Goal: Use online tool/utility: Utilize a website feature to perform a specific function

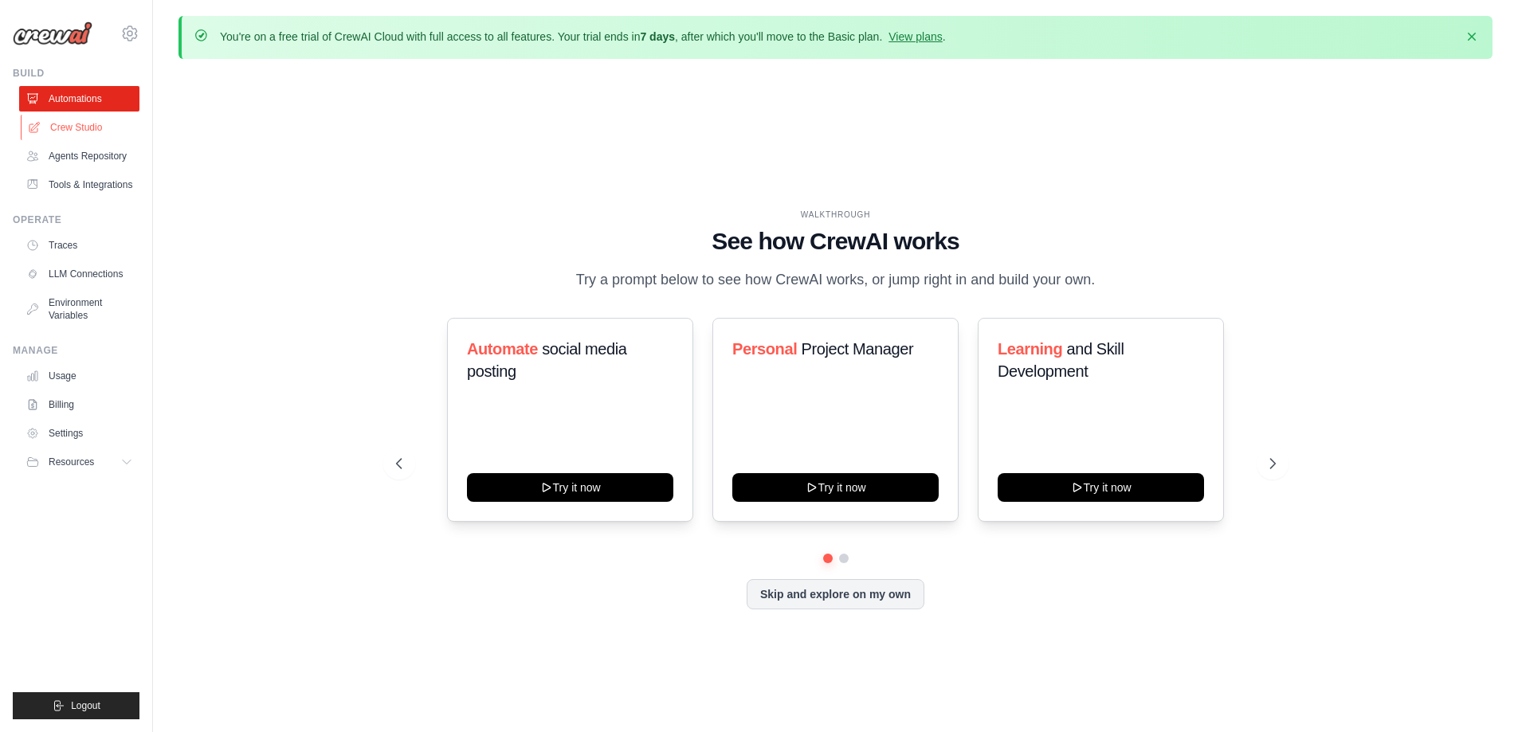
click at [97, 131] on link "Crew Studio" at bounding box center [81, 128] width 120 height 26
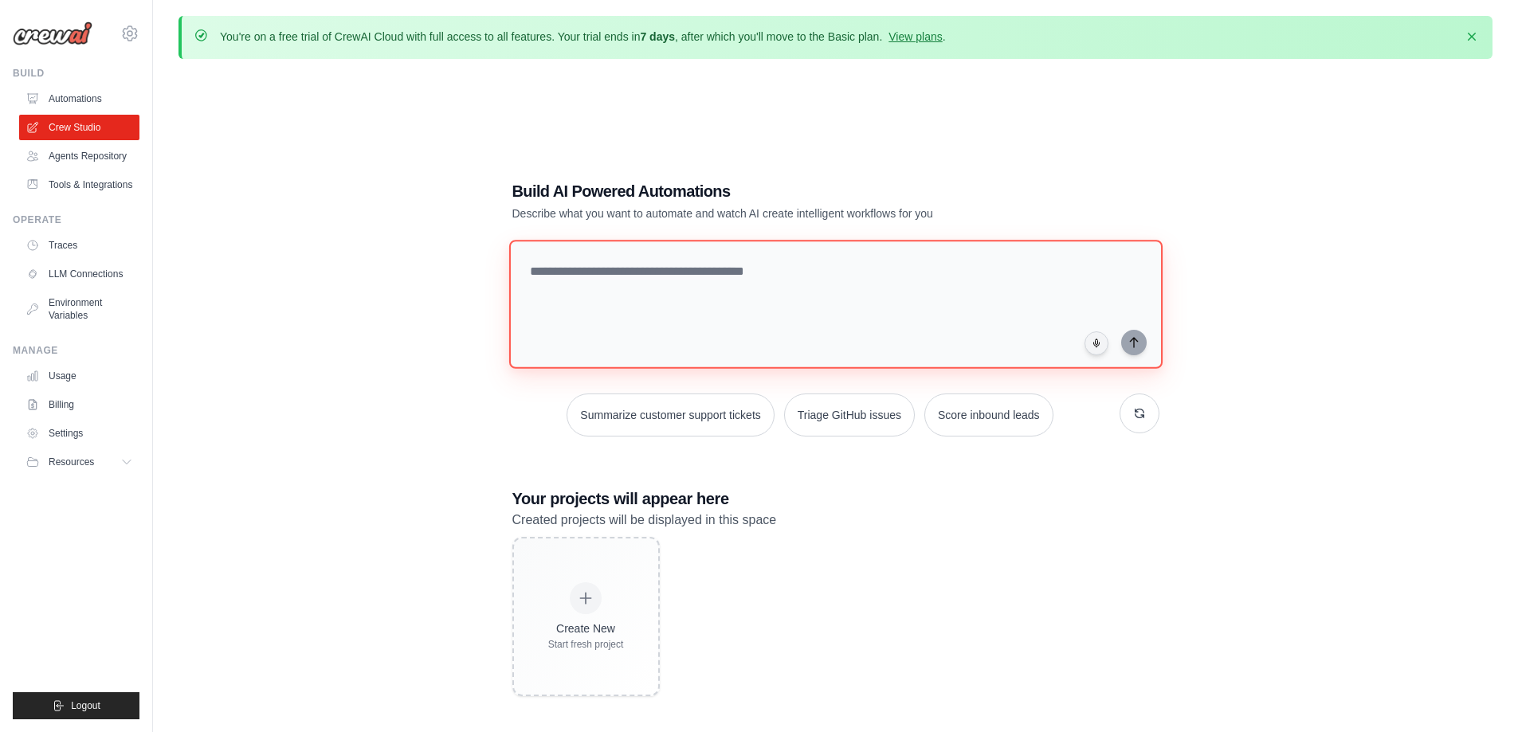
click at [721, 304] on textarea at bounding box center [834, 304] width 653 height 129
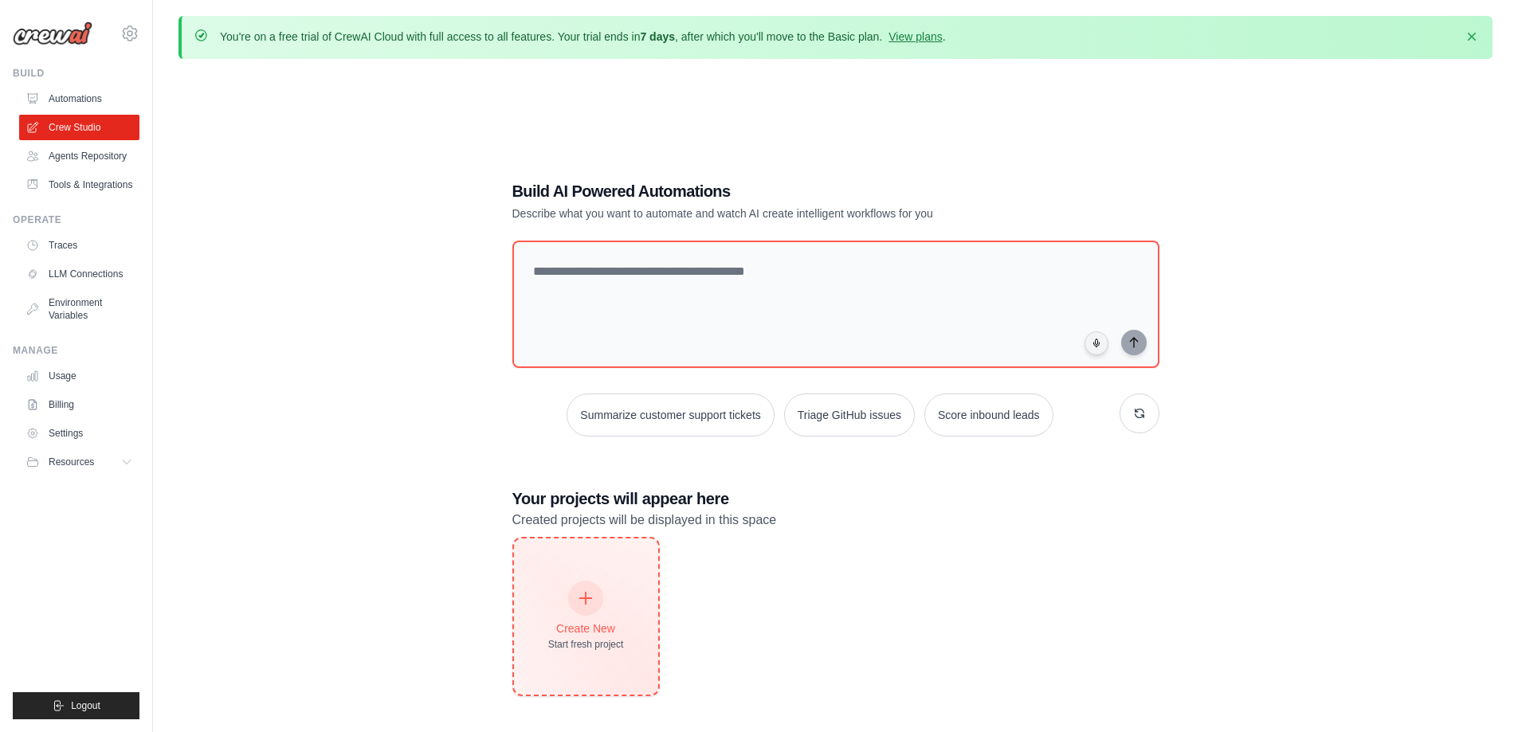
click at [574, 588] on div at bounding box center [585, 598] width 35 height 35
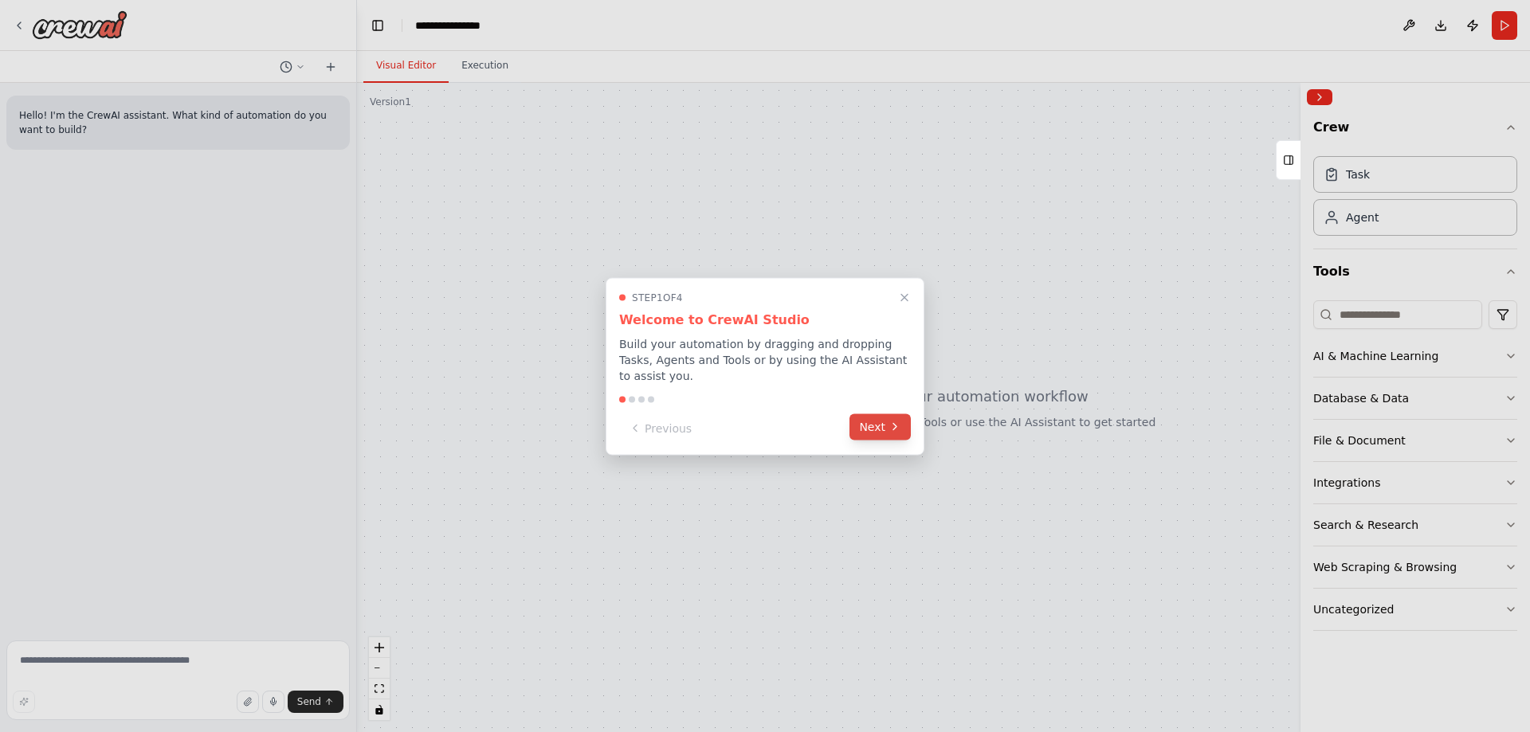
click at [874, 428] on button "Next" at bounding box center [880, 427] width 61 height 26
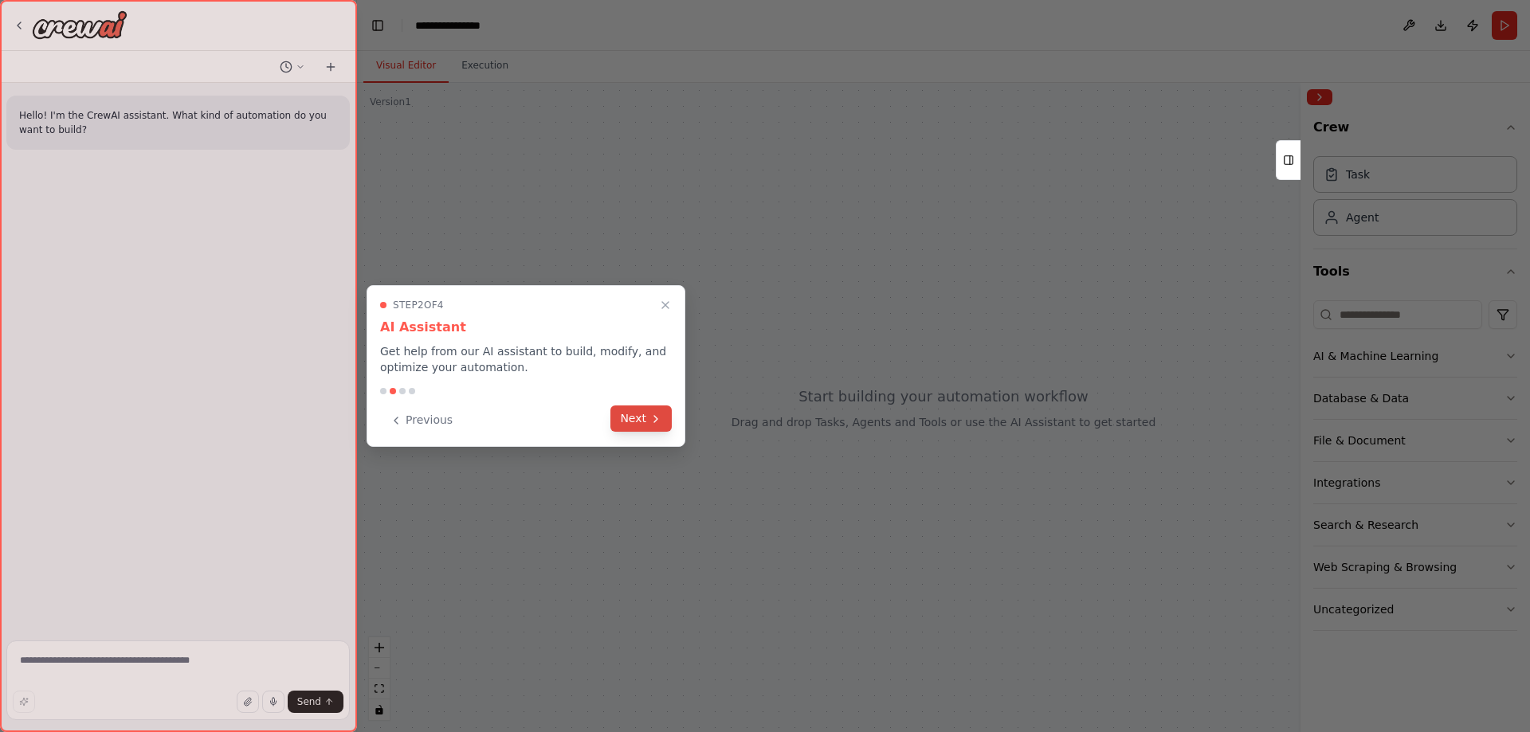
click at [639, 420] on button "Next" at bounding box center [640, 419] width 61 height 26
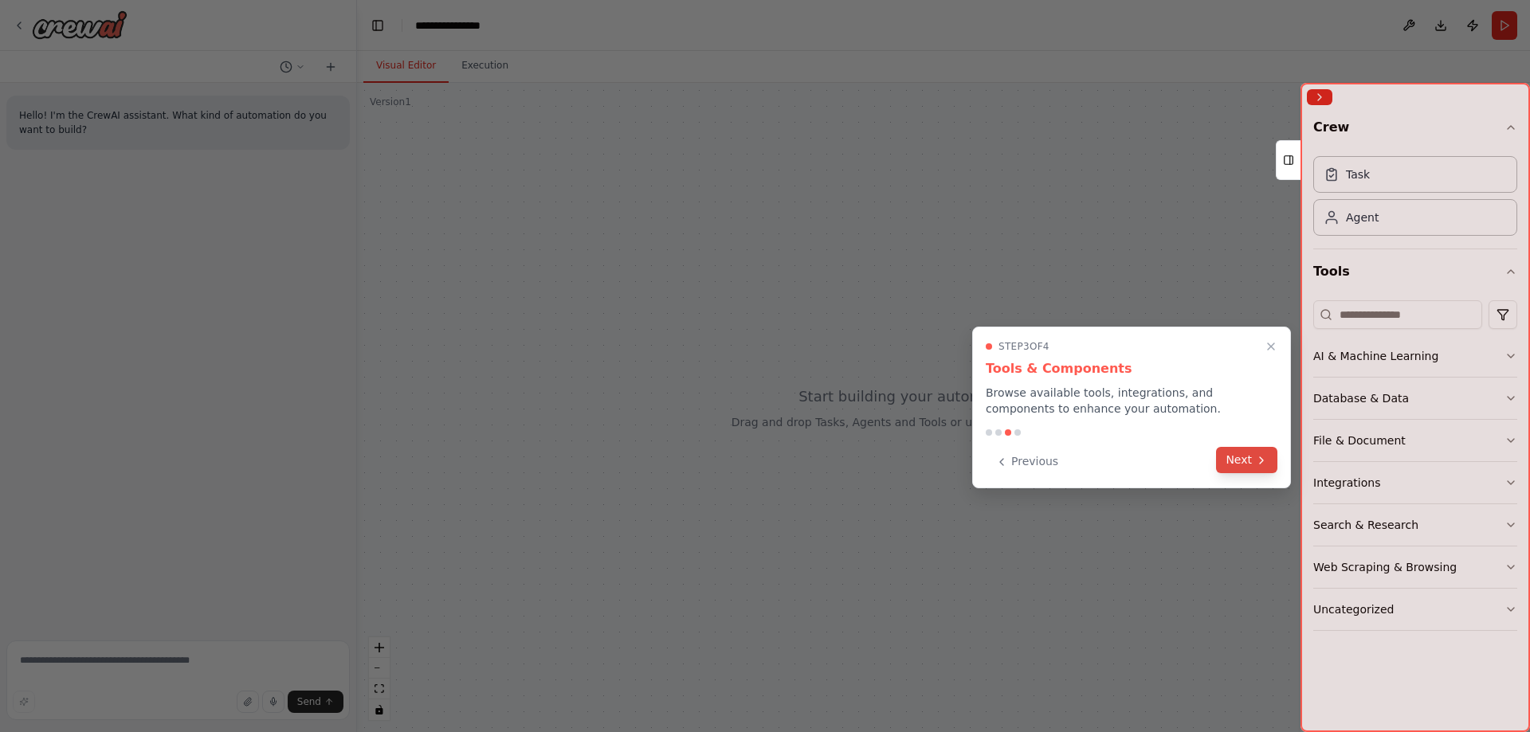
click at [1261, 465] on icon at bounding box center [1261, 460] width 13 height 13
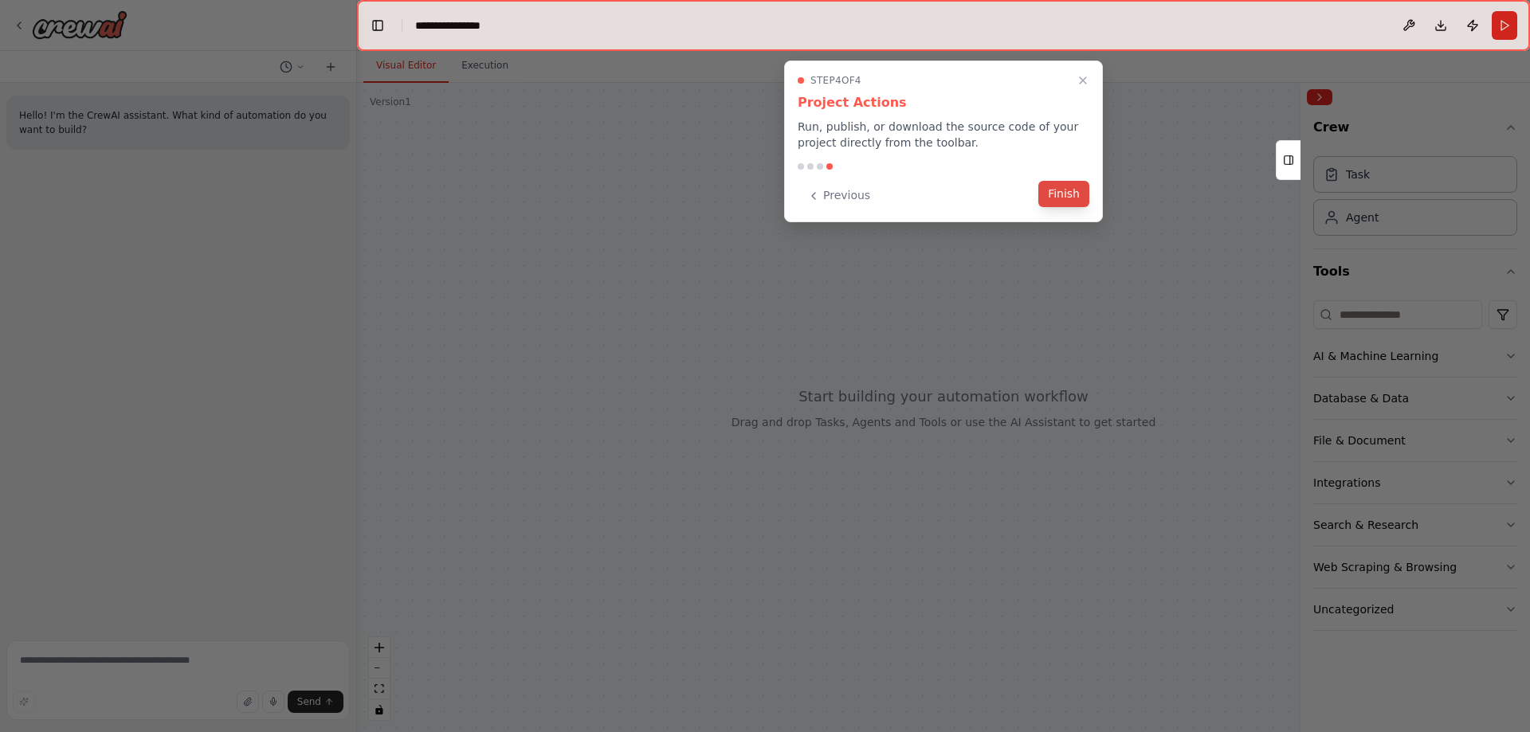
click at [1076, 198] on button "Finish" at bounding box center [1063, 194] width 51 height 26
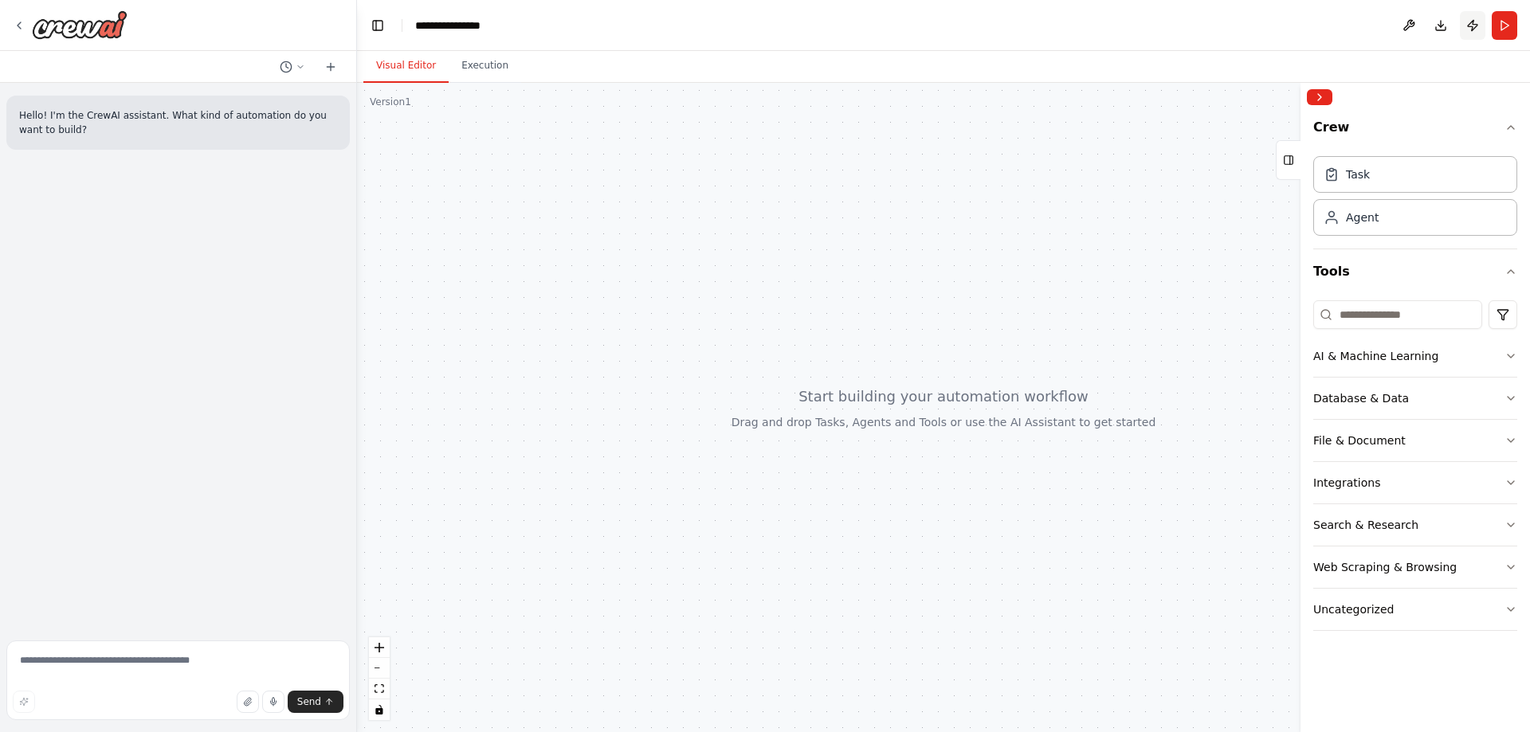
click at [1478, 30] on button "Publish" at bounding box center [1473, 25] width 26 height 29
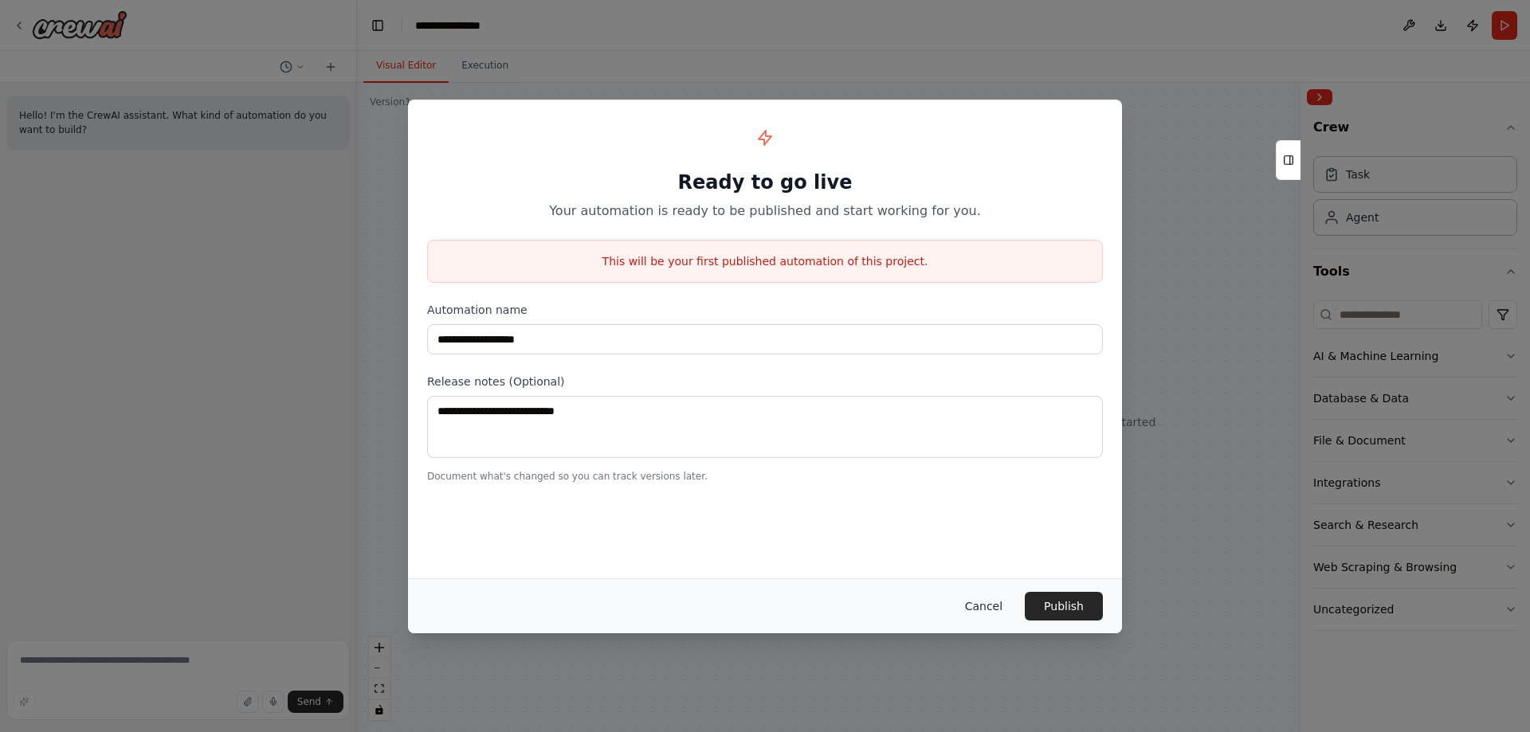
click at [987, 610] on button "Cancel" at bounding box center [983, 606] width 63 height 29
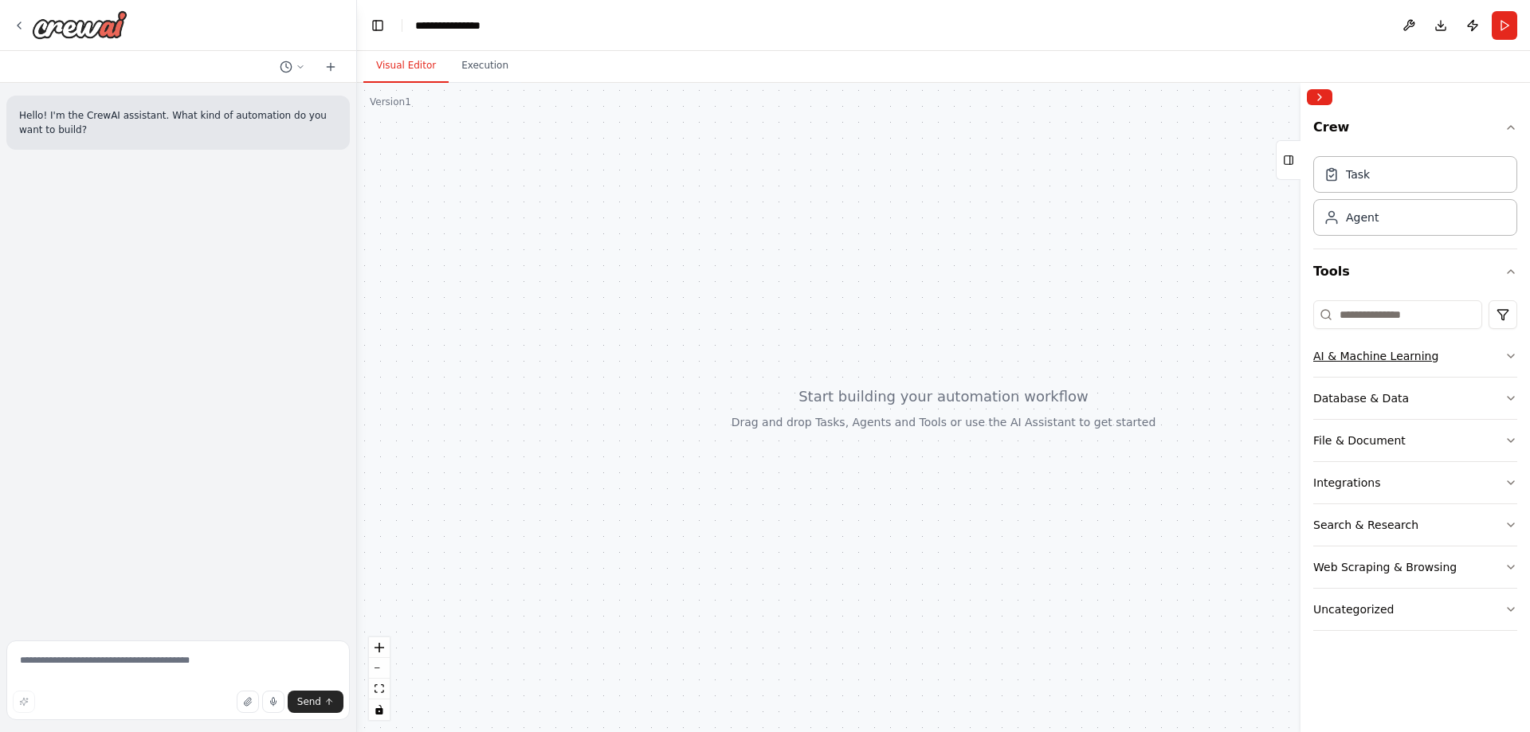
click at [1426, 358] on div "AI & Machine Learning" at bounding box center [1375, 356] width 125 height 16
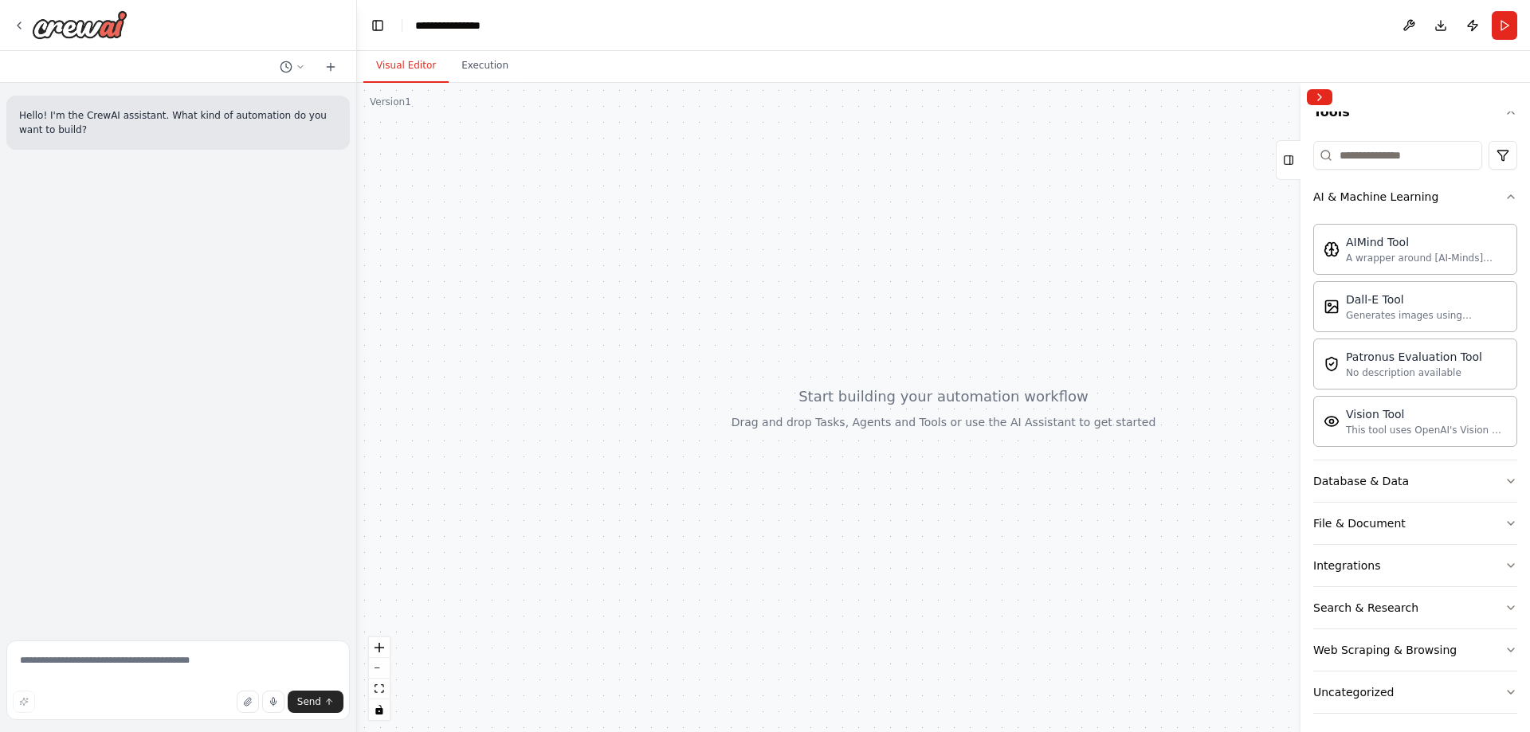
scroll to position [167, 0]
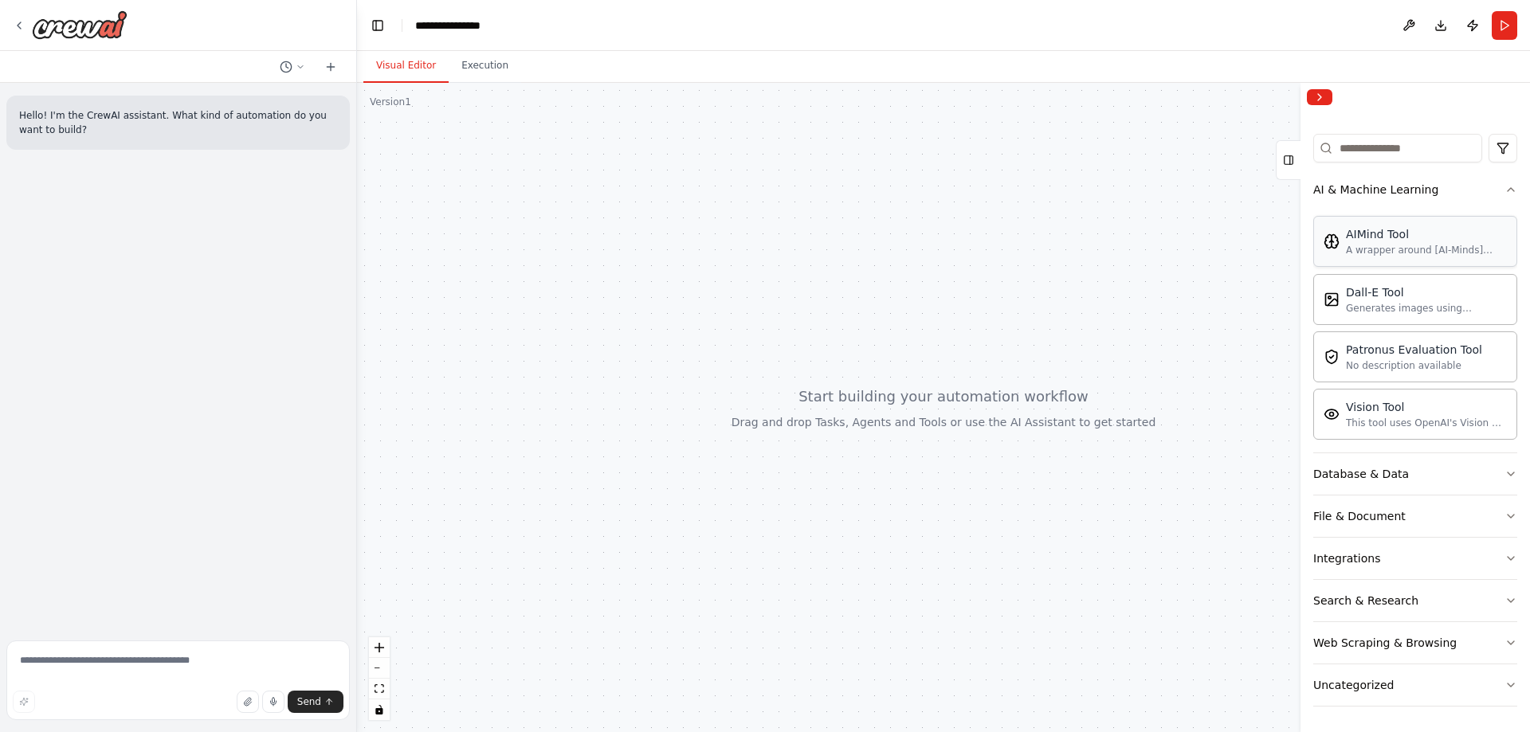
click at [1364, 244] on div "A wrapper around [AI-Minds](https://mindsdb.com/minds). Useful for when you nee…" at bounding box center [1426, 250] width 161 height 13
click at [1417, 255] on div "A wrapper around [AI-Minds](https://mindsdb.com/minds). Useful for when you nee…" at bounding box center [1426, 250] width 161 height 13
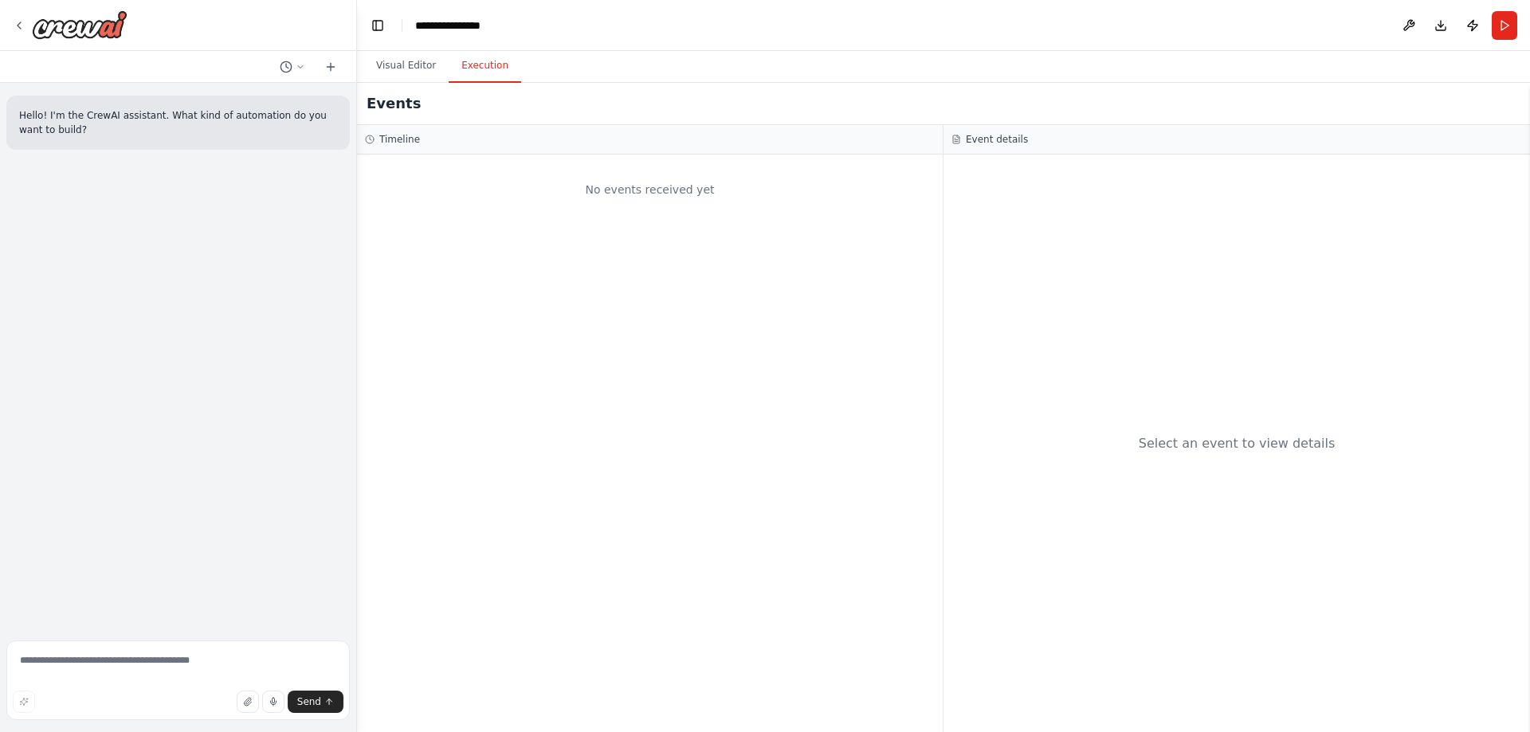
click at [471, 69] on button "Execution" at bounding box center [485, 65] width 73 height 33
click at [383, 68] on button "Visual Editor" at bounding box center [405, 65] width 85 height 33
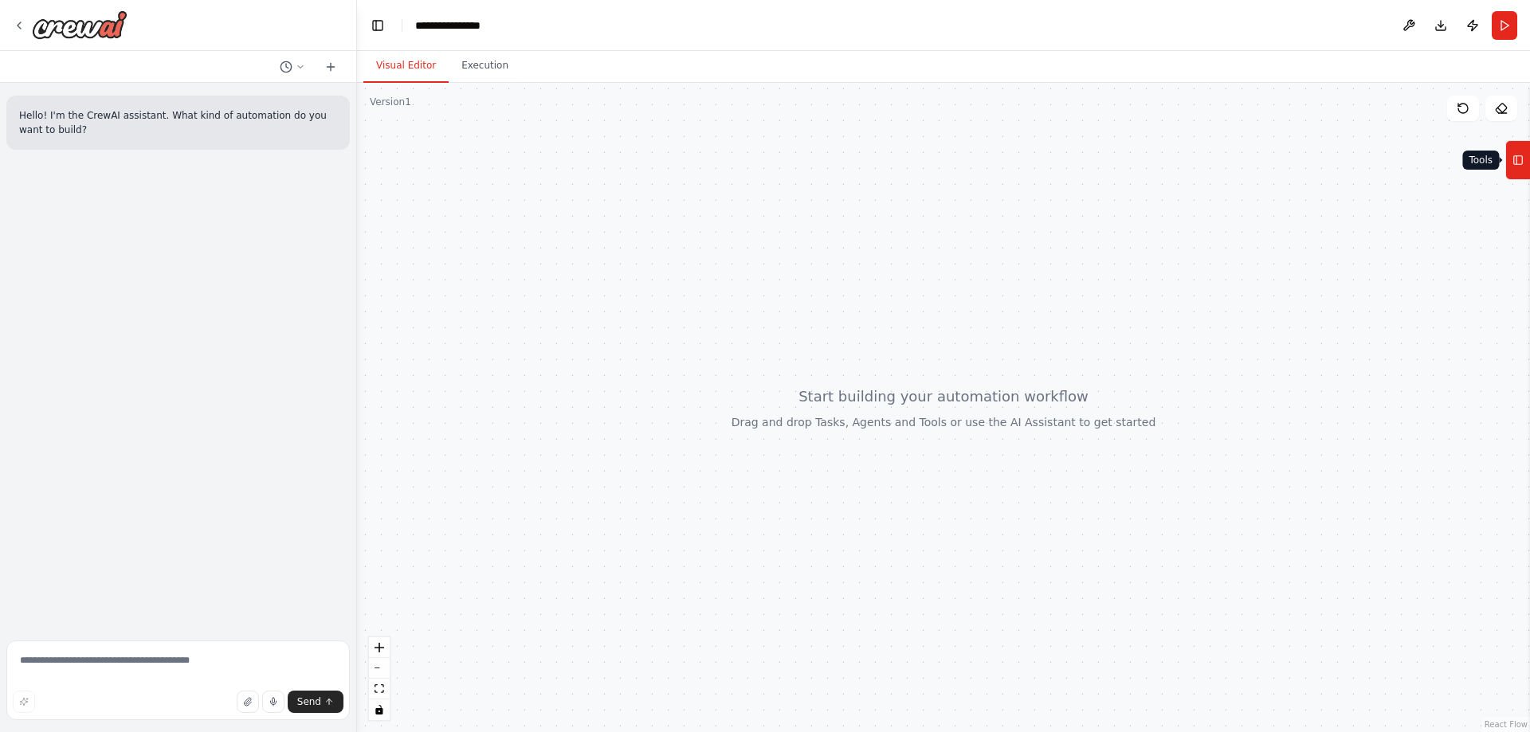
click at [1527, 159] on button "Tools" at bounding box center [1517, 160] width 25 height 40
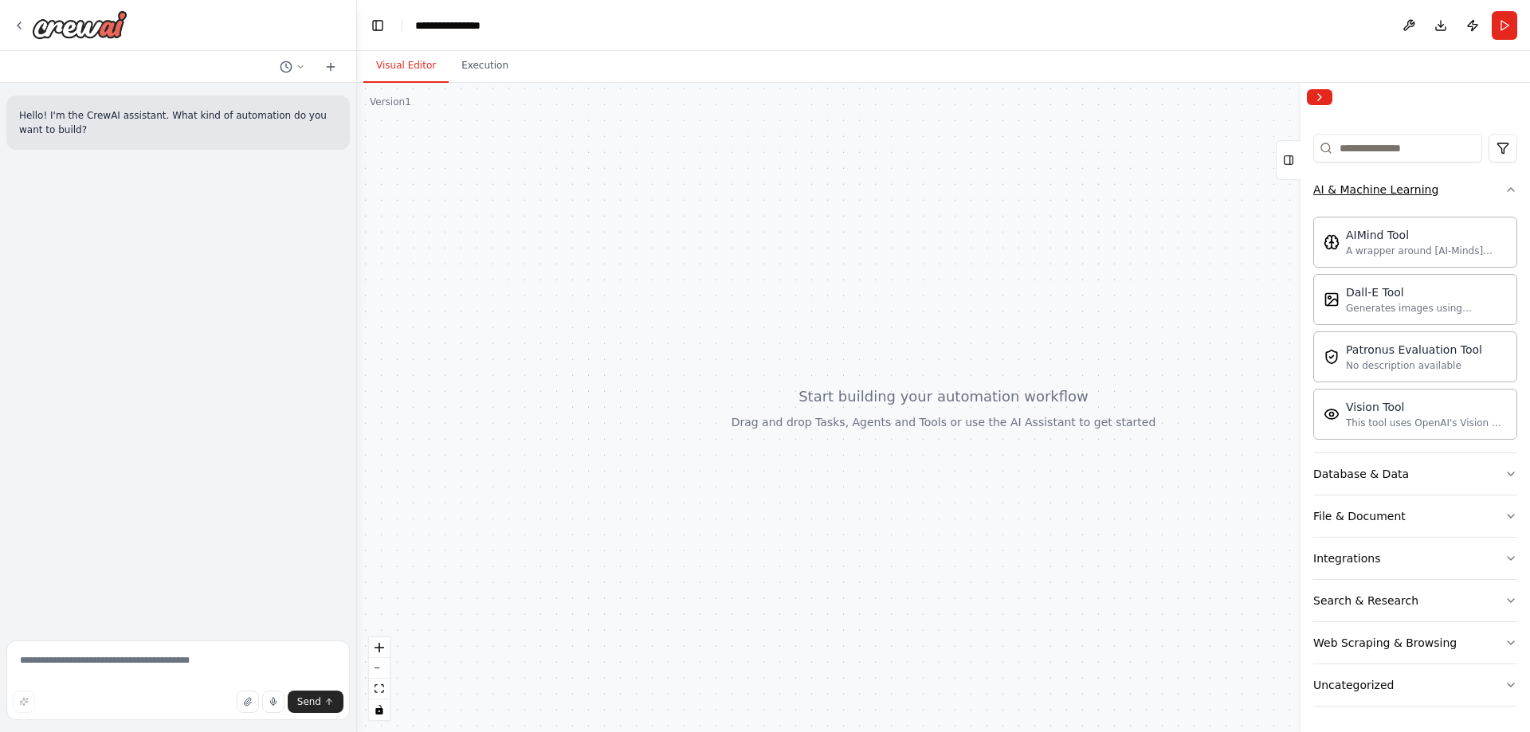
click at [1466, 189] on button "AI & Machine Learning" at bounding box center [1415, 189] width 204 height 41
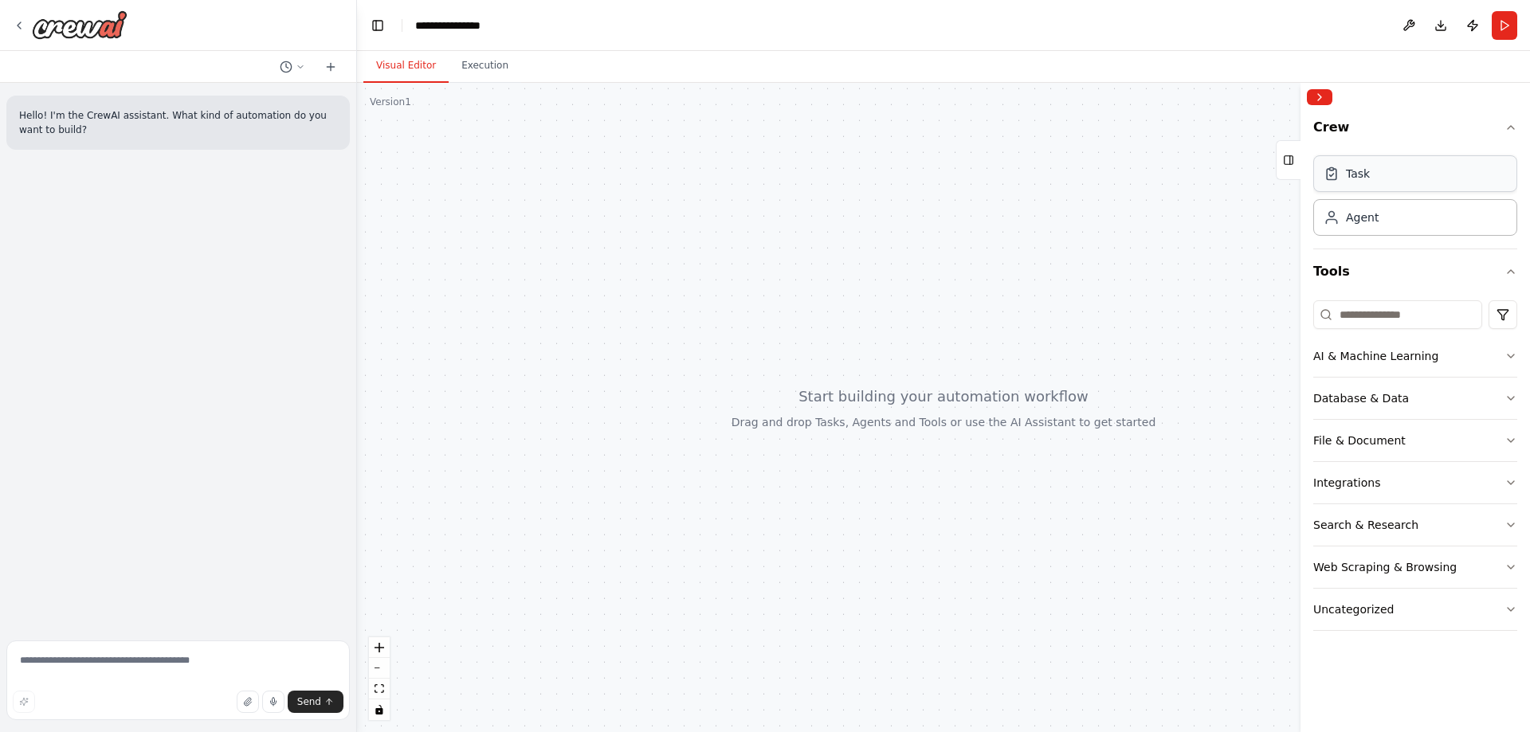
click at [1407, 175] on div "Task" at bounding box center [1415, 173] width 204 height 37
click at [1372, 226] on div "Agent" at bounding box center [1415, 216] width 204 height 37
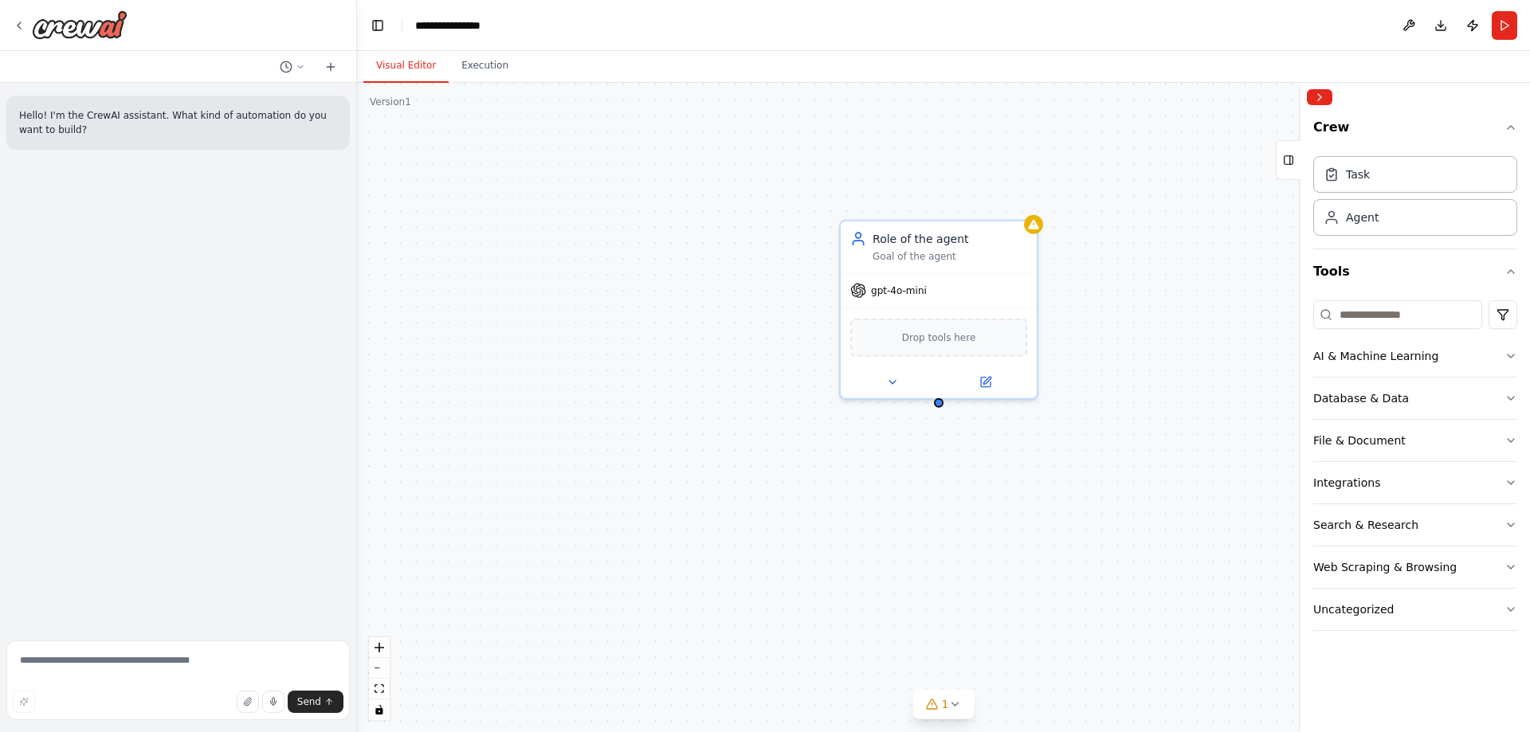
drag, startPoint x: 810, startPoint y: 379, endPoint x: 590, endPoint y: 343, distance: 223.0
click at [590, 343] on div "Role of the agent Goal of the agent gpt-4o-mini Drop tools here" at bounding box center [943, 407] width 1173 height 649
click at [975, 243] on div "Role of the agent" at bounding box center [950, 236] width 155 height 16
click at [910, 296] on div "gpt-4o-mini" at bounding box center [939, 287] width 196 height 35
click at [983, 393] on div at bounding box center [939, 379] width 196 height 32
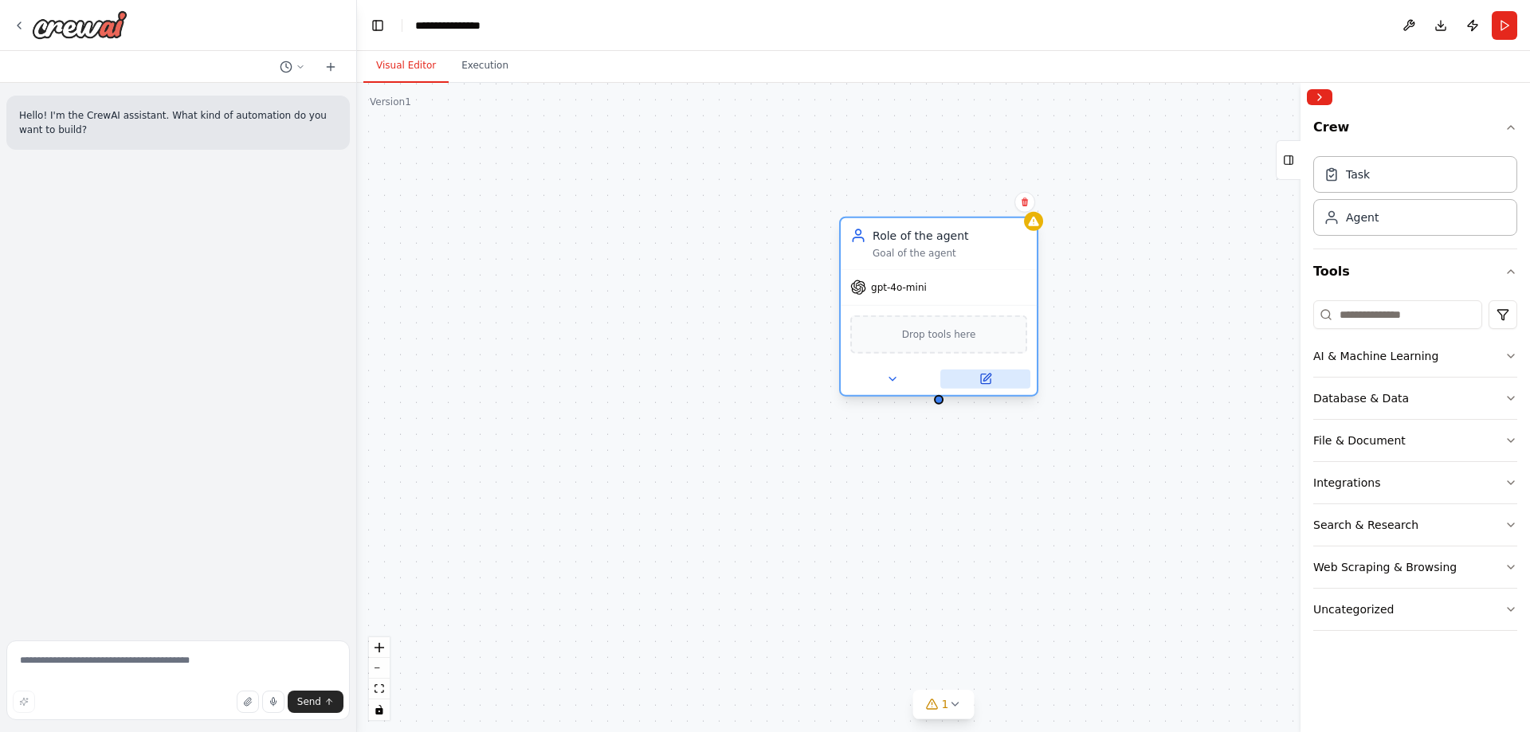
click at [987, 382] on icon at bounding box center [986, 380] width 10 height 10
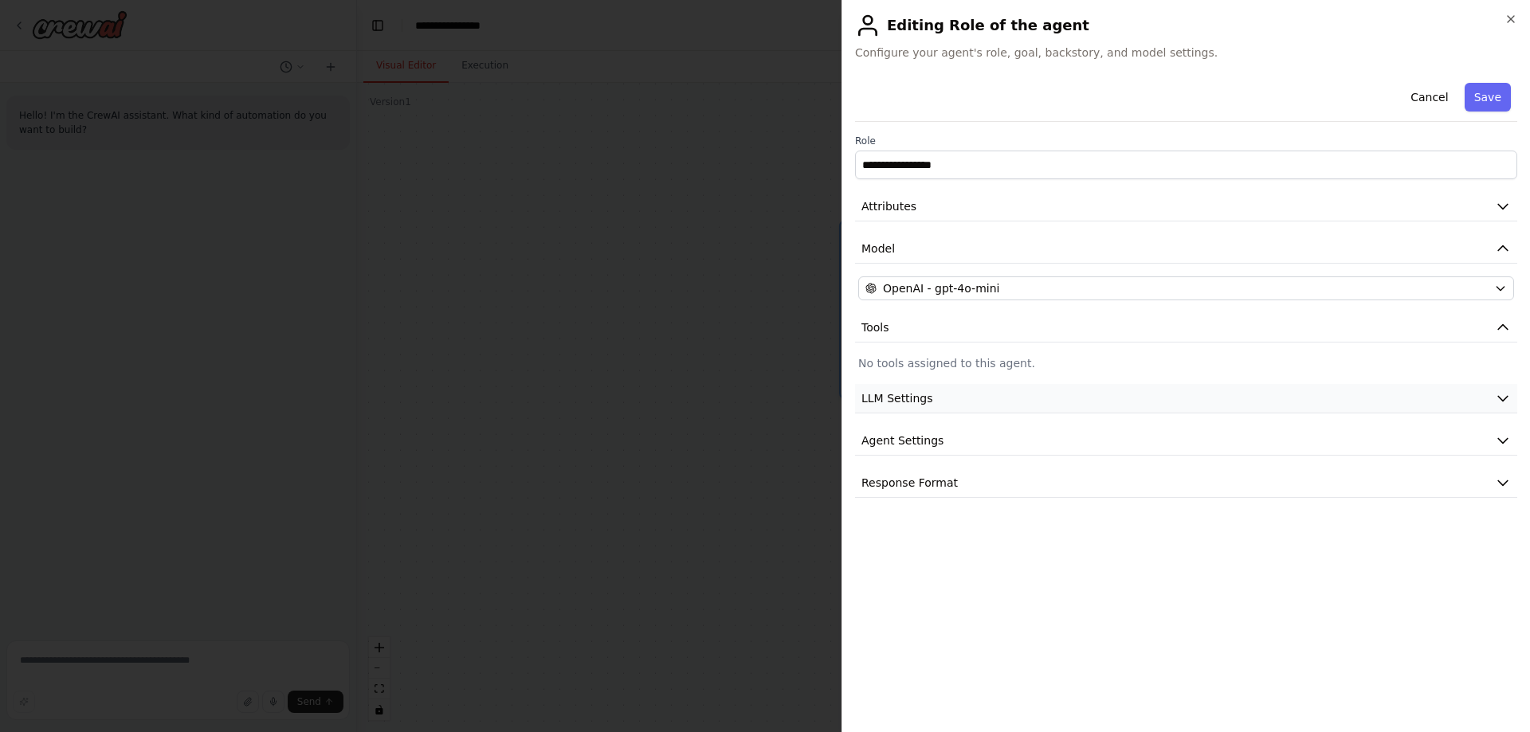
click at [952, 393] on button "LLM Settings" at bounding box center [1186, 398] width 662 height 29
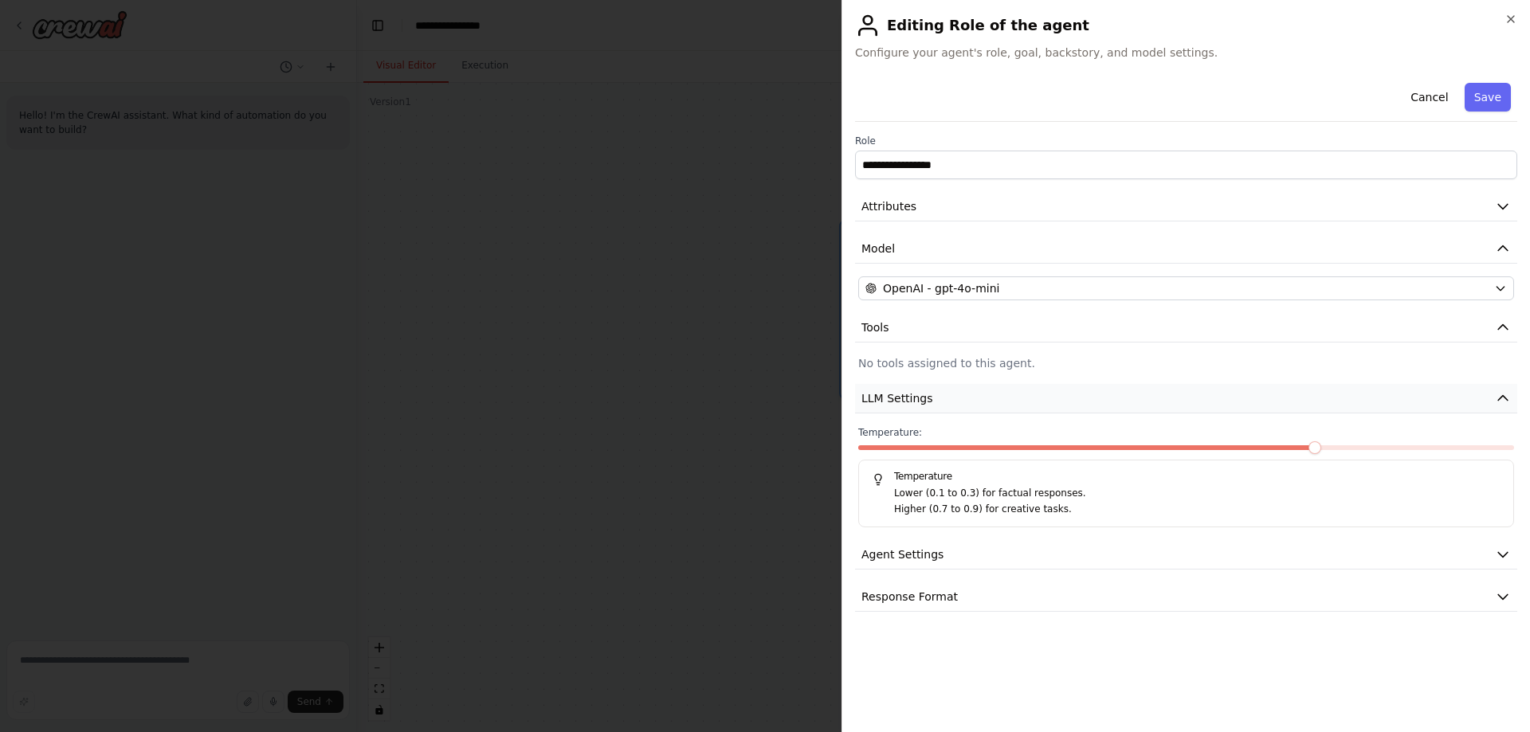
click at [952, 393] on button "LLM Settings" at bounding box center [1186, 398] width 662 height 29
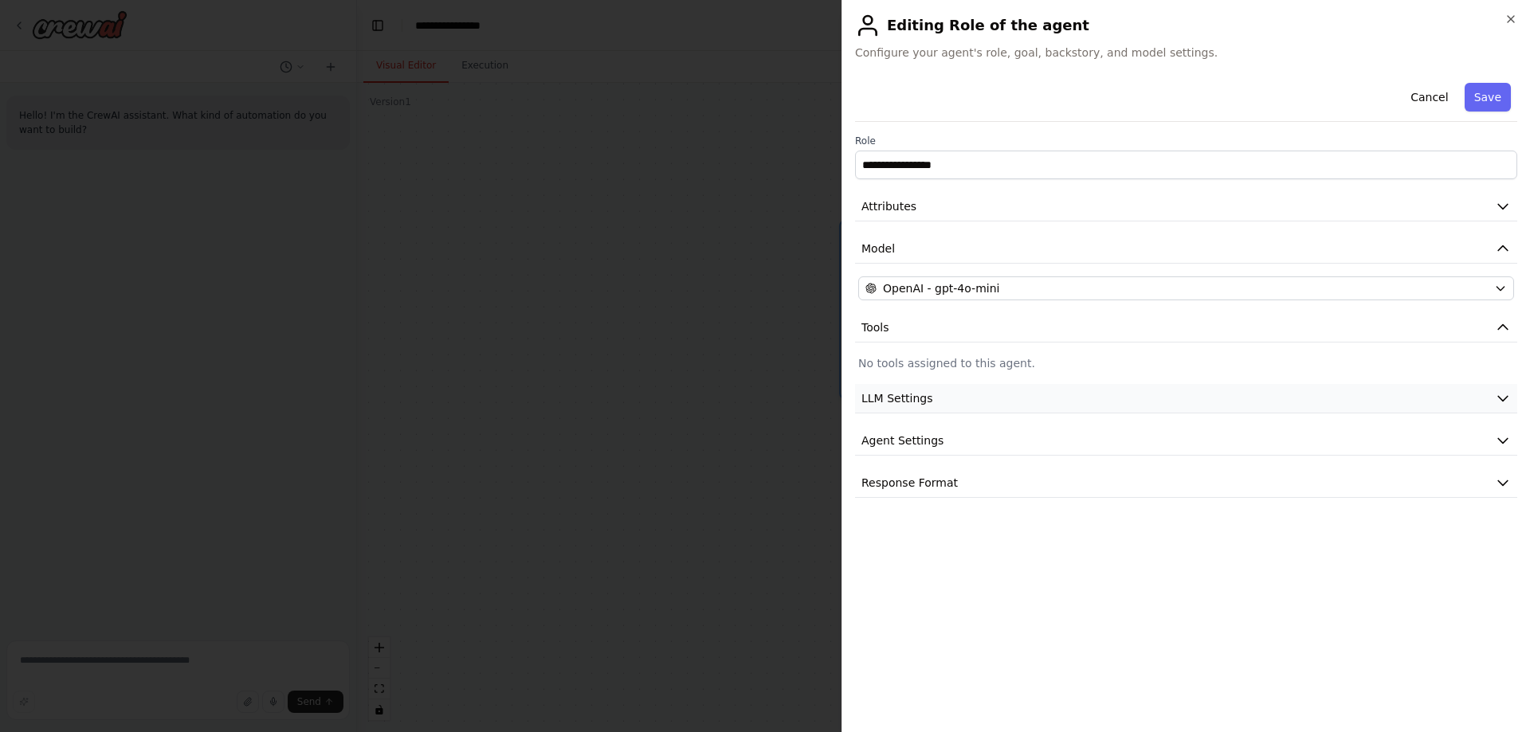
click at [952, 393] on button "LLM Settings" at bounding box center [1186, 398] width 662 height 29
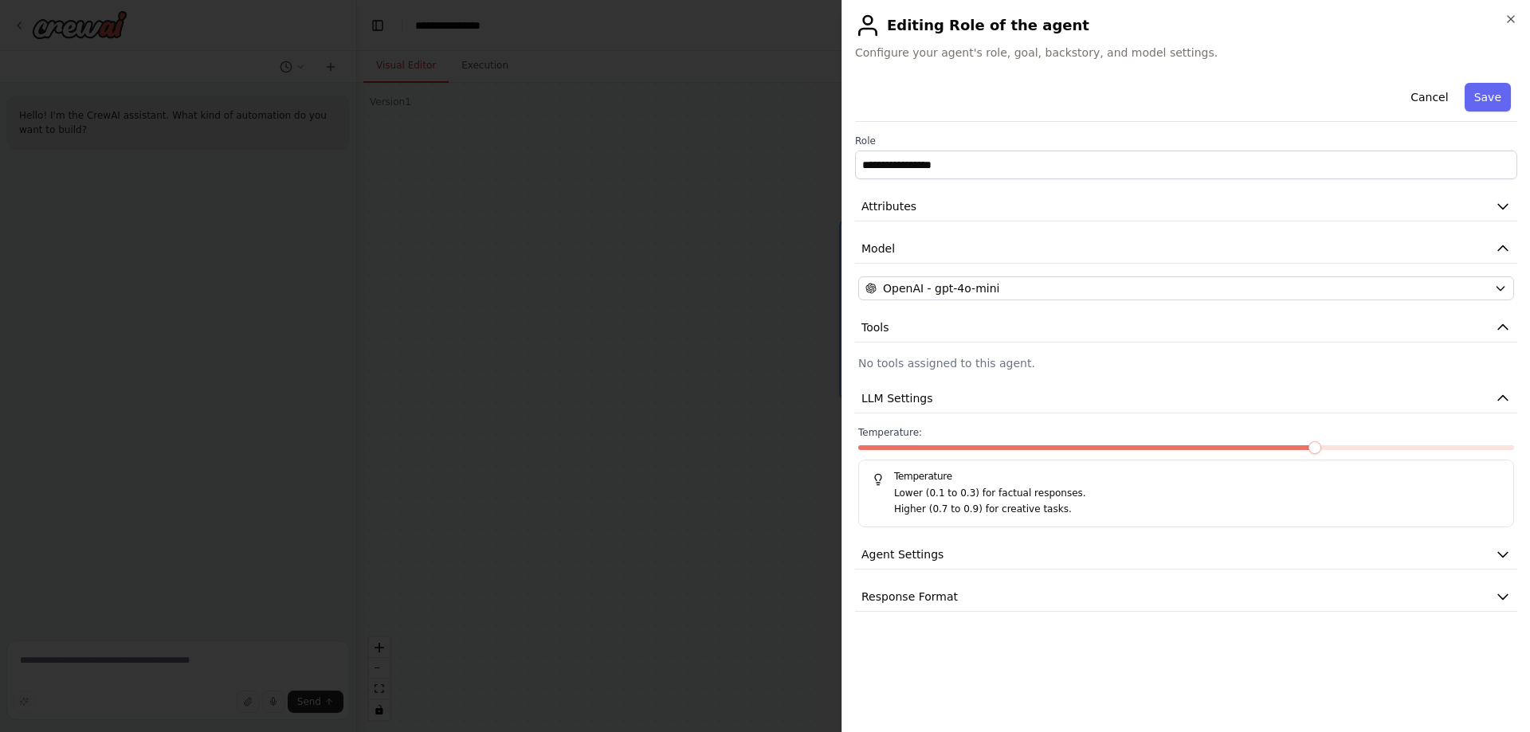
click at [948, 492] on p "Lower (0.1 to 0.3) for factual responses." at bounding box center [1197, 494] width 606 height 16
click at [955, 555] on button "Agent Settings" at bounding box center [1186, 554] width 662 height 29
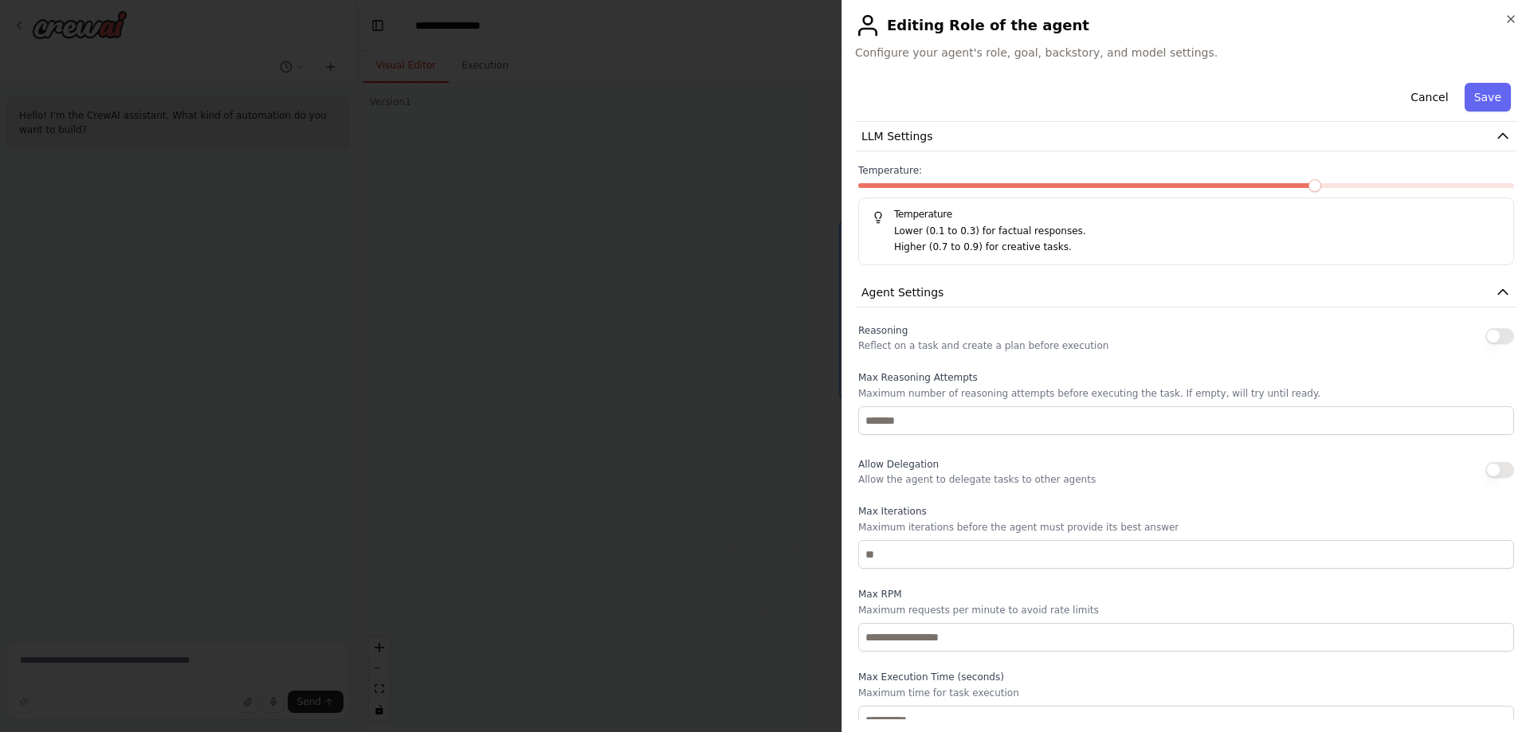
scroll to position [332, 0]
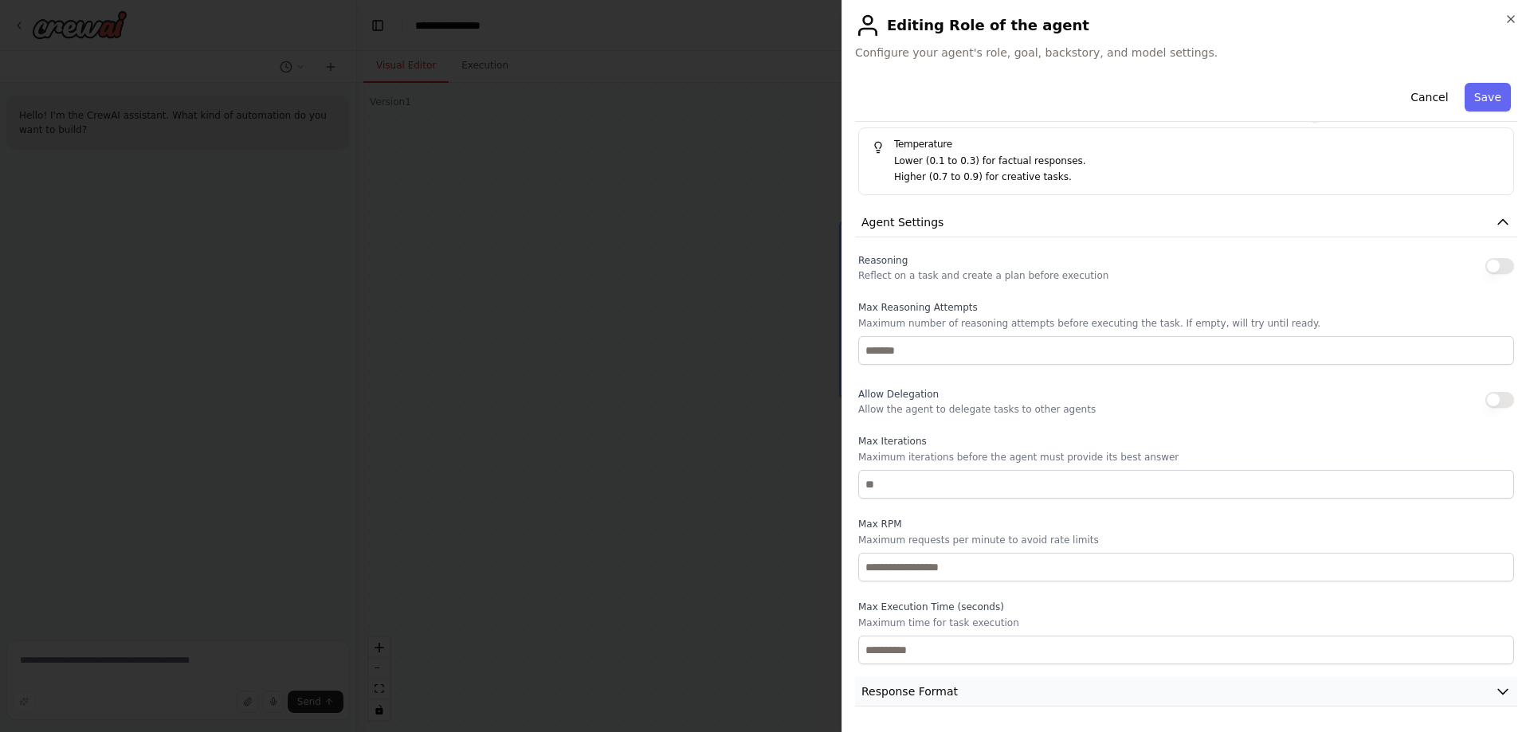
click at [956, 699] on button "Response Format" at bounding box center [1186, 691] width 662 height 29
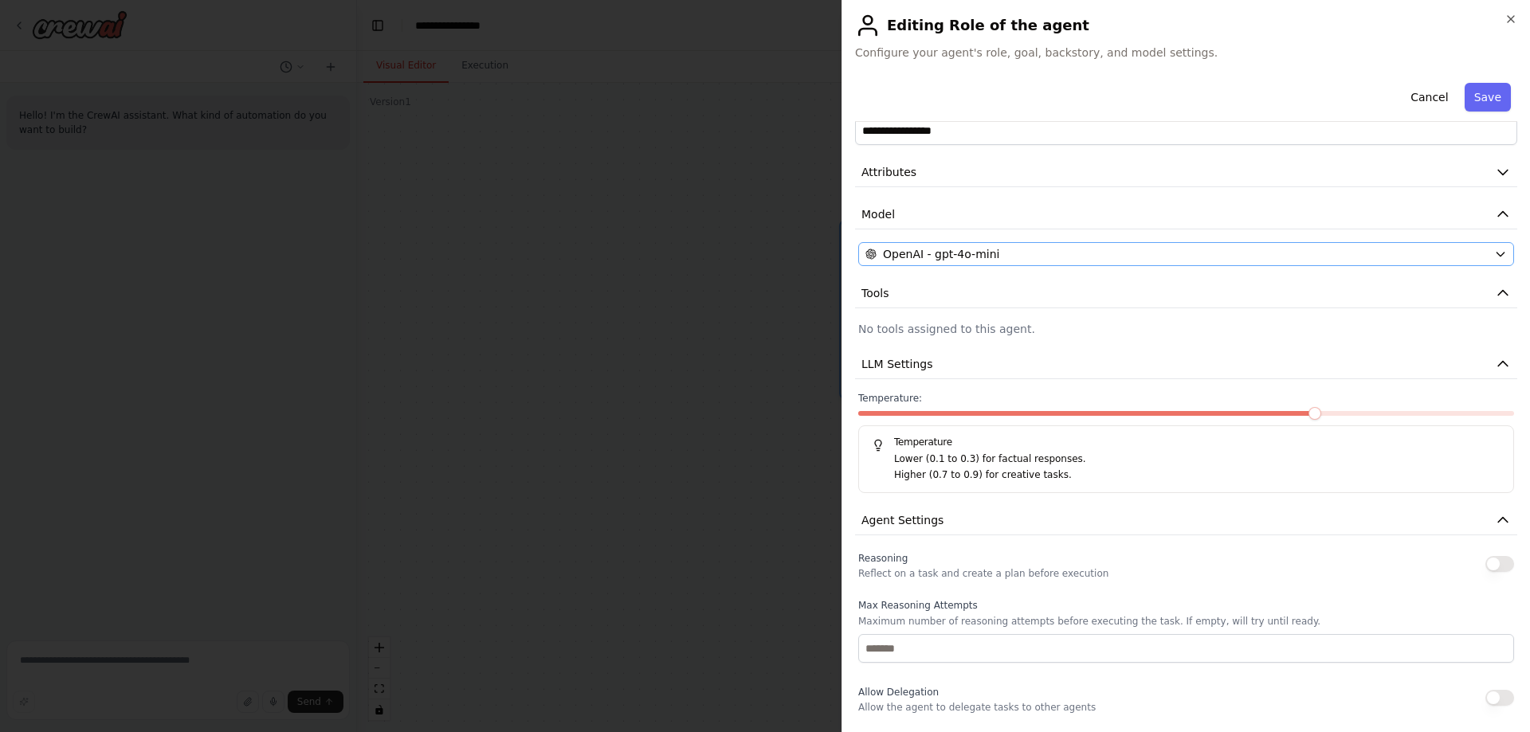
scroll to position [0, 0]
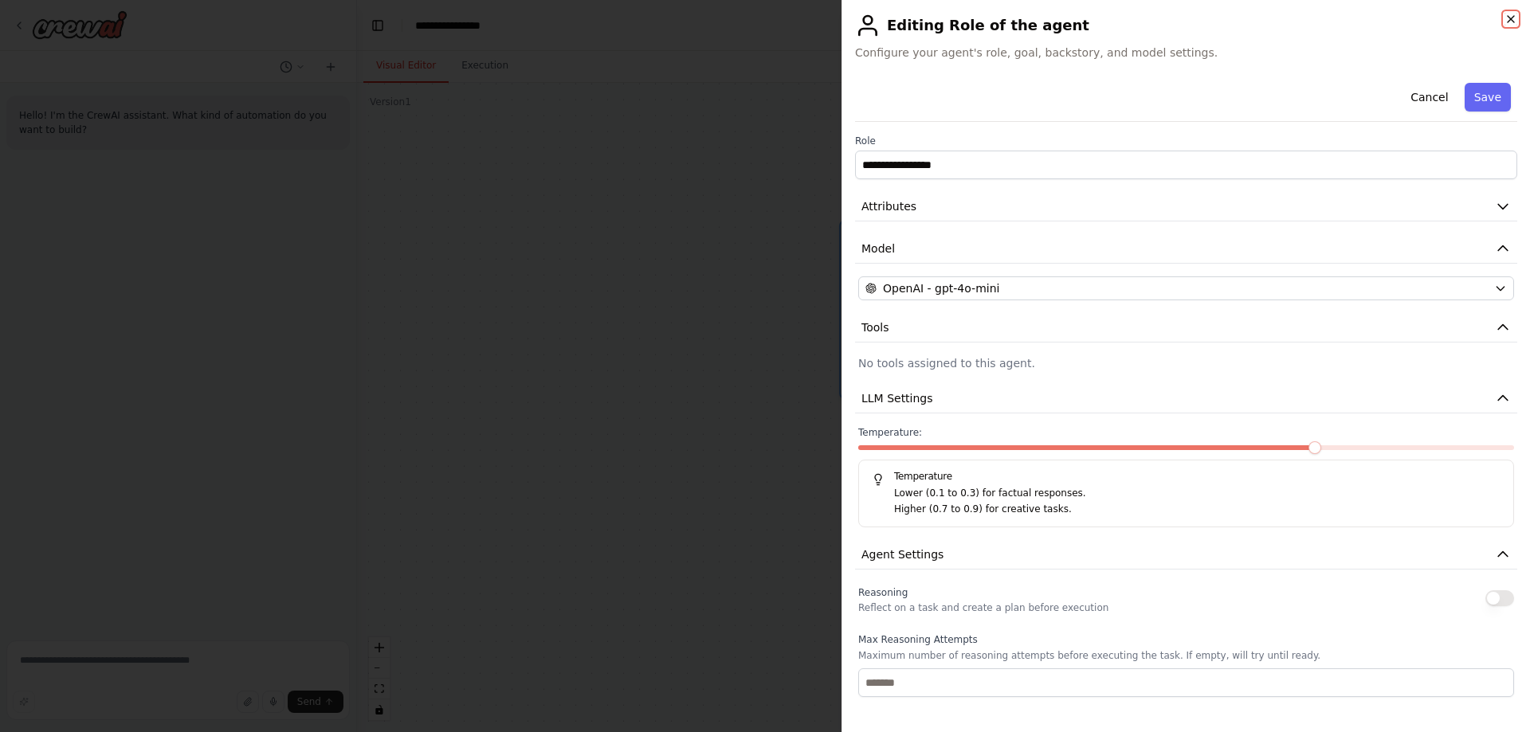
click at [1516, 17] on icon "button" at bounding box center [1511, 19] width 13 height 13
